Goal: Transaction & Acquisition: Subscribe to service/newsletter

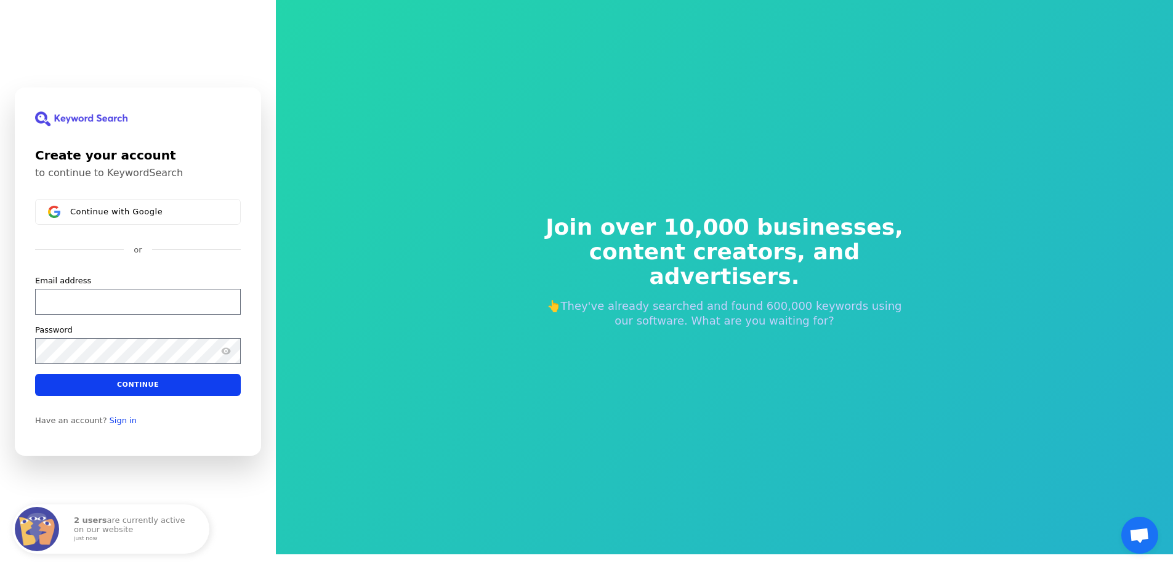
scroll to position [15, 0]
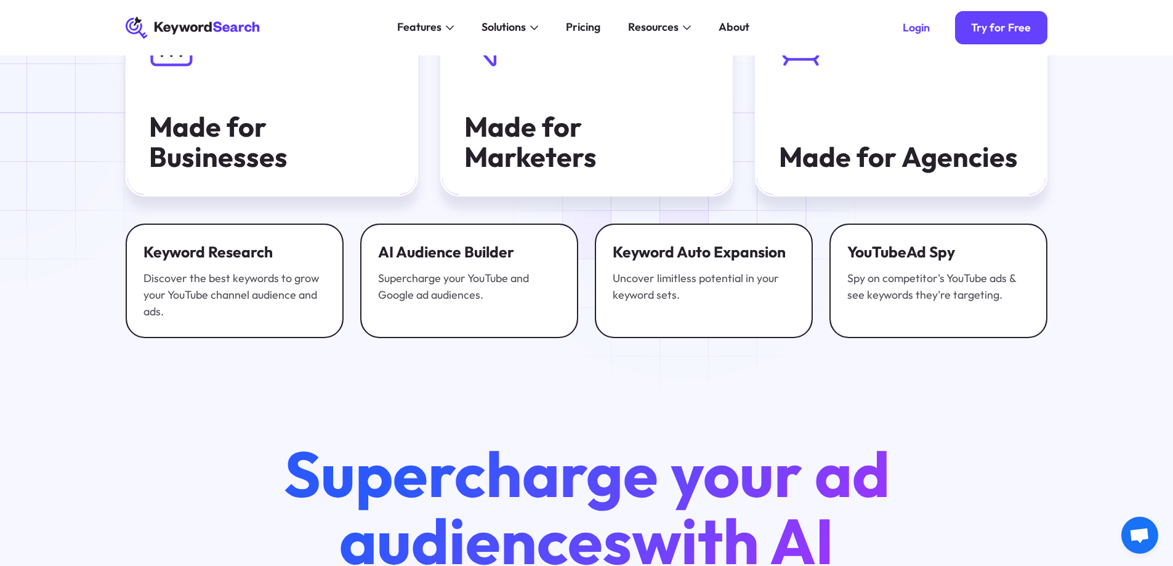
scroll to position [2717, 0]
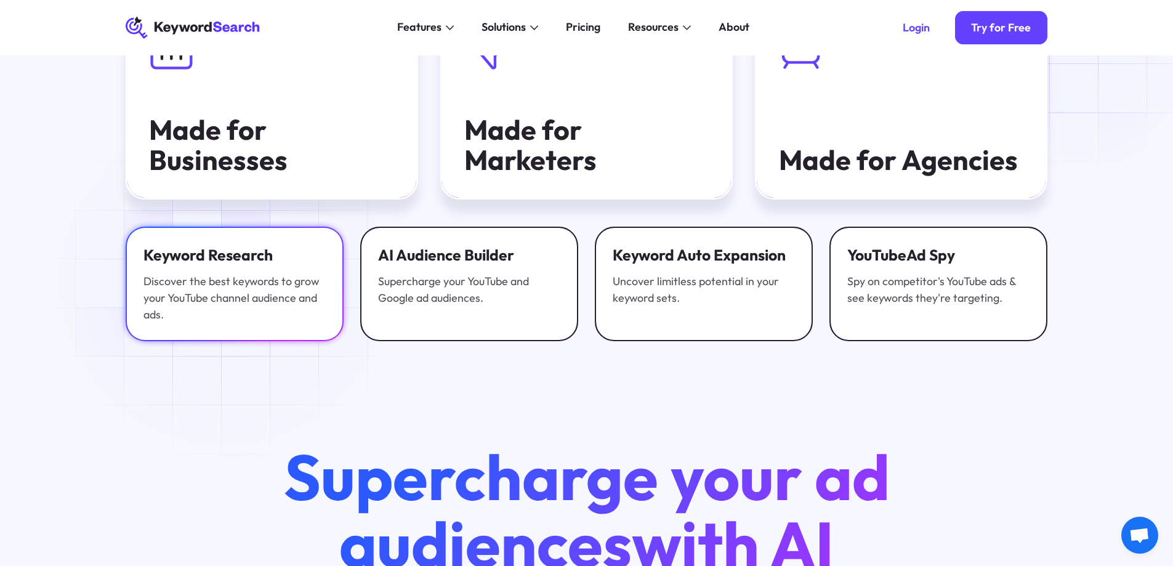
click at [225, 282] on div "Keyword Research Discover the best keywords to grow your YouTube channel audien…" at bounding box center [235, 284] width 182 height 79
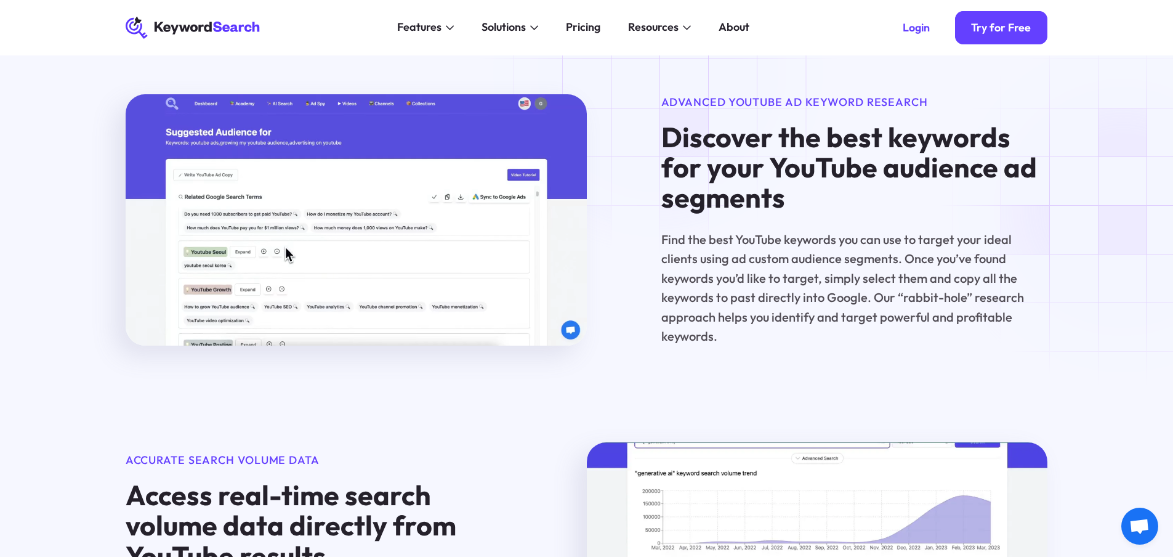
scroll to position [1232, 0]
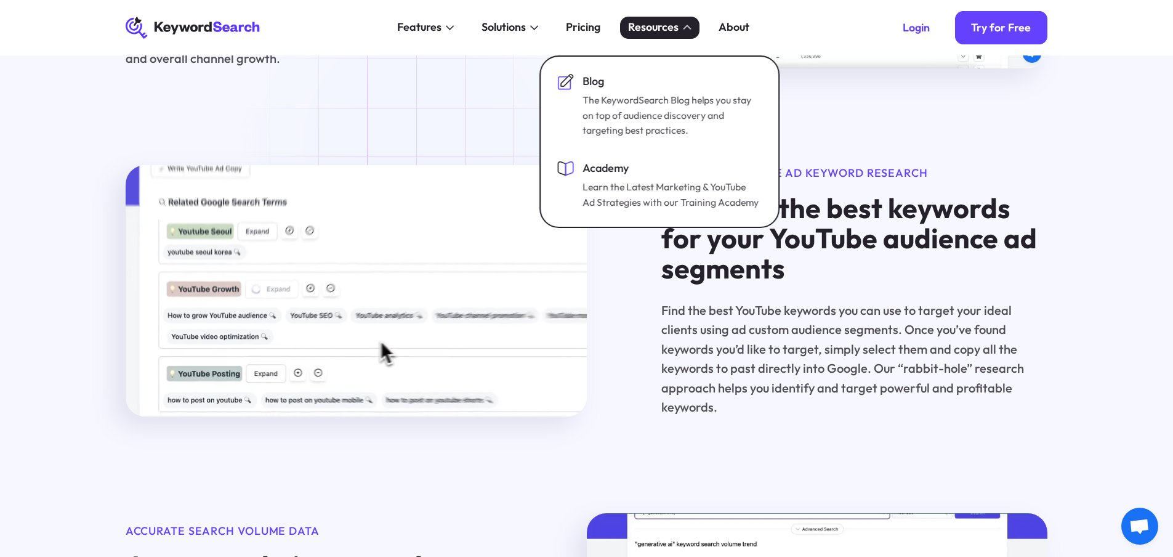
drag, startPoint x: 686, startPoint y: 12, endPoint x: 665, endPoint y: 47, distance: 41.1
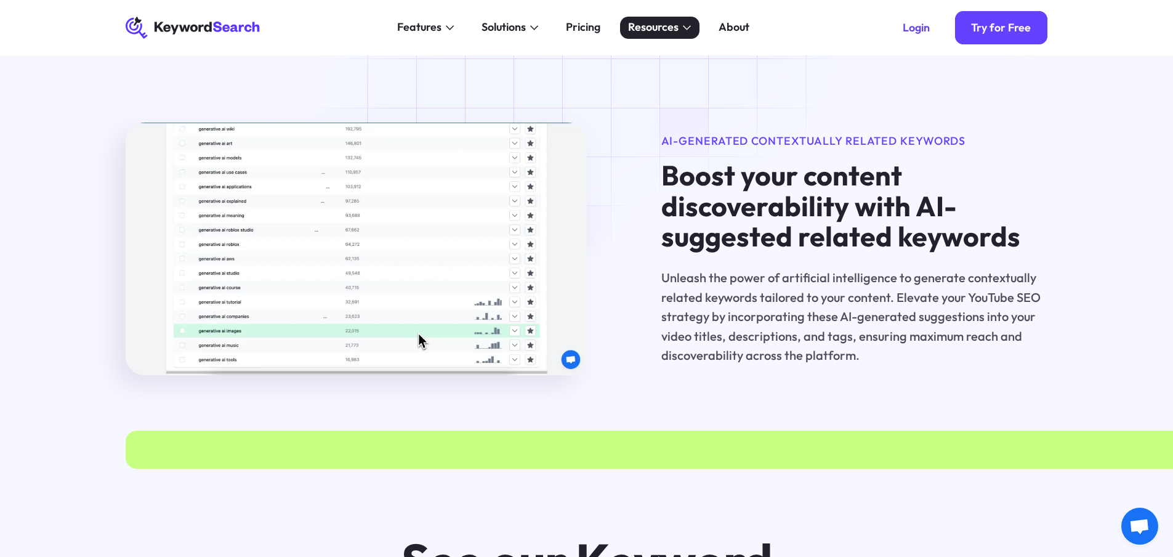
scroll to position [1725, 0]
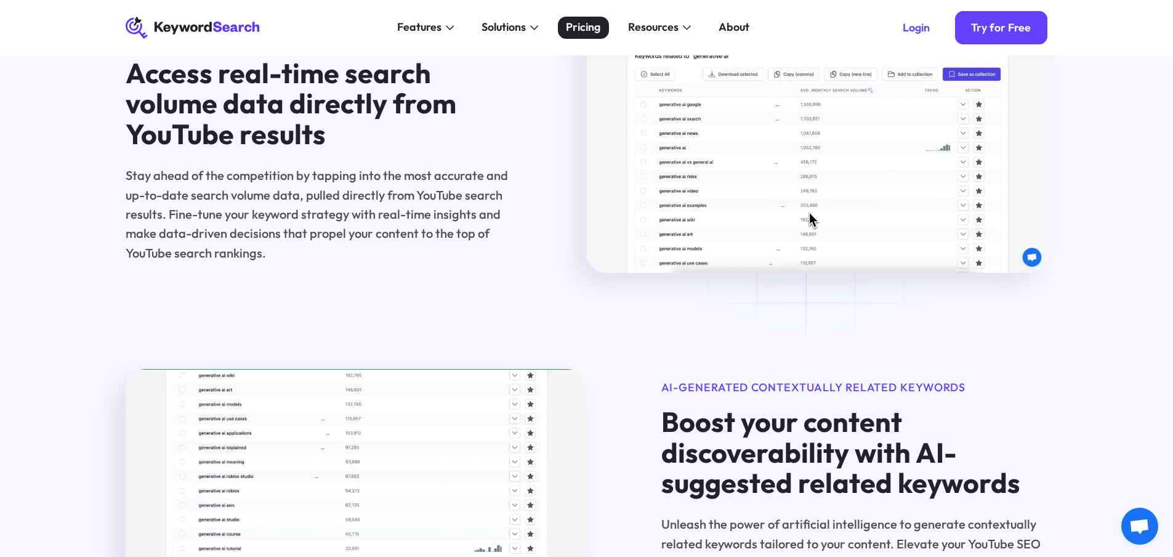
click at [588, 22] on div "Pricing" at bounding box center [583, 27] width 34 height 17
